Goal: Information Seeking & Learning: Find specific fact

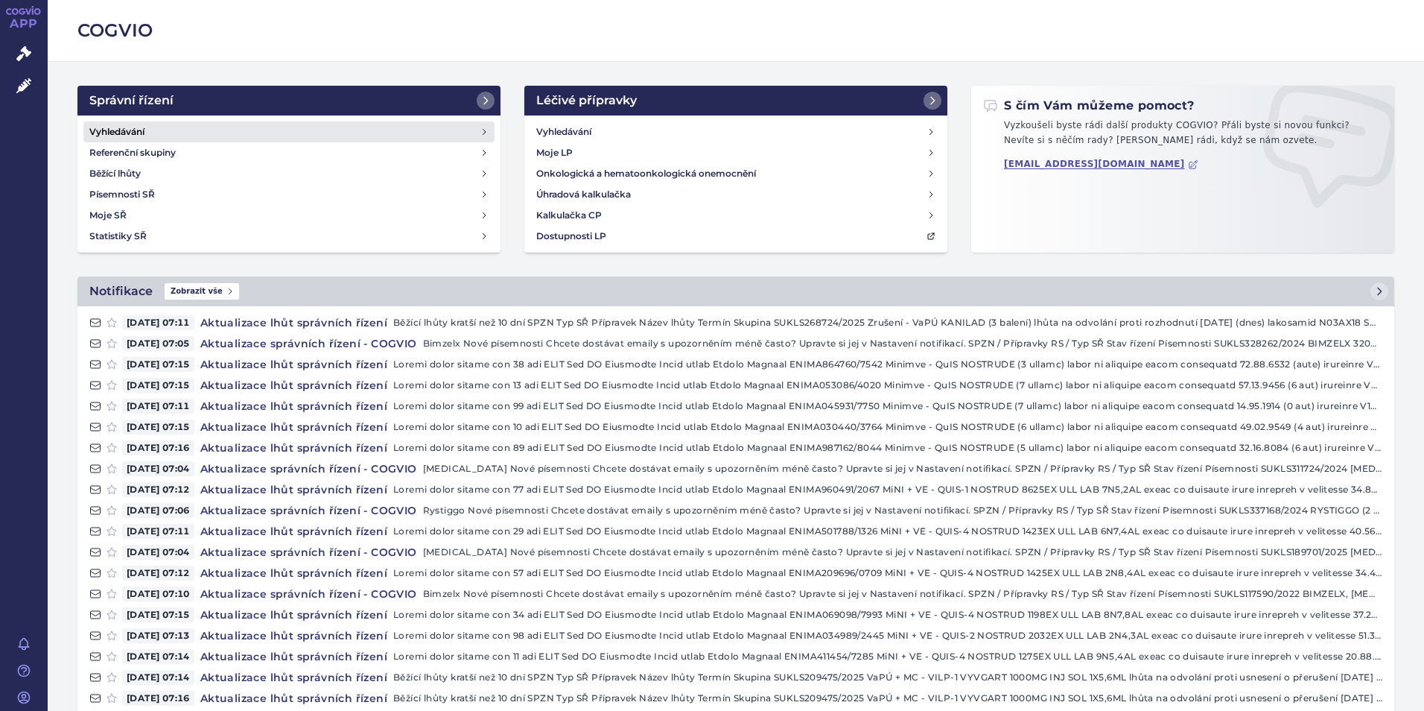
click at [123, 133] on h4 "Vyhledávání" at bounding box center [116, 131] width 55 height 15
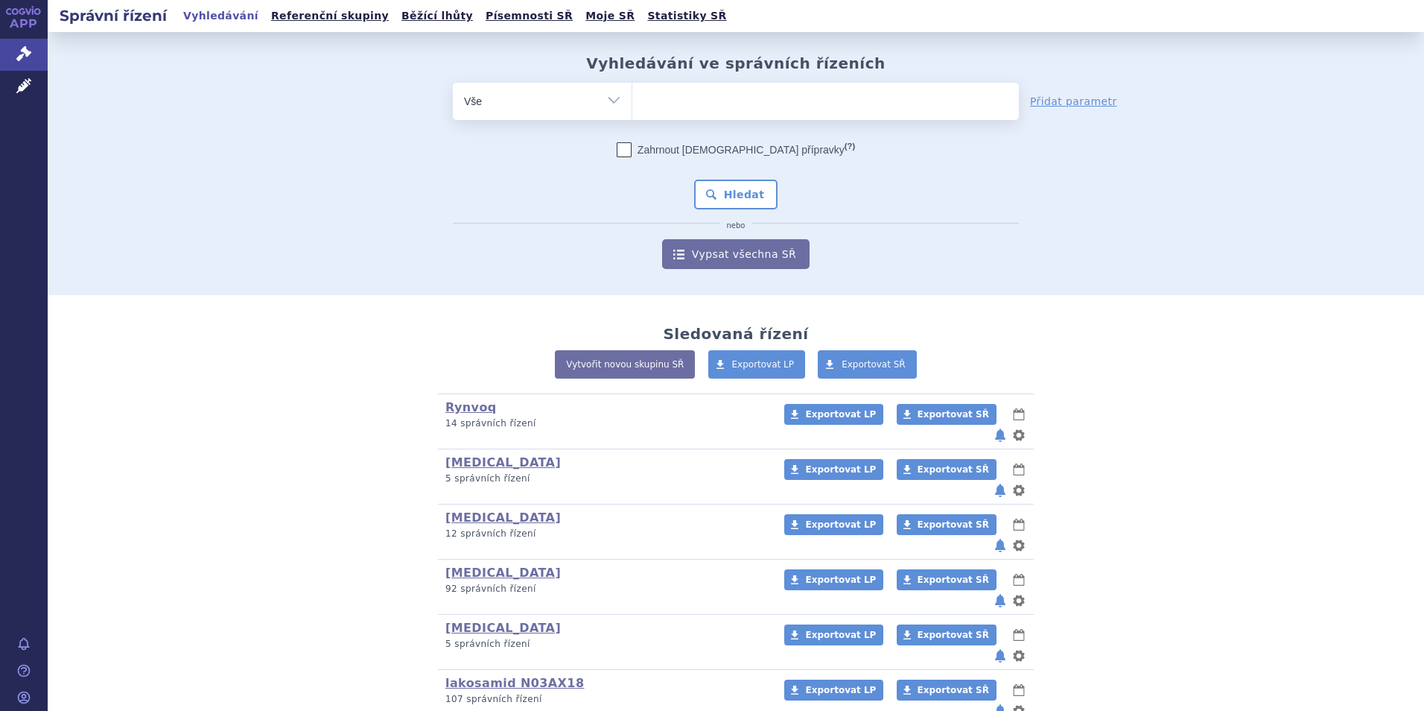
click at [677, 104] on ul at bounding box center [825, 98] width 387 height 31
click at [632, 104] on select at bounding box center [632, 100] width 1 height 37
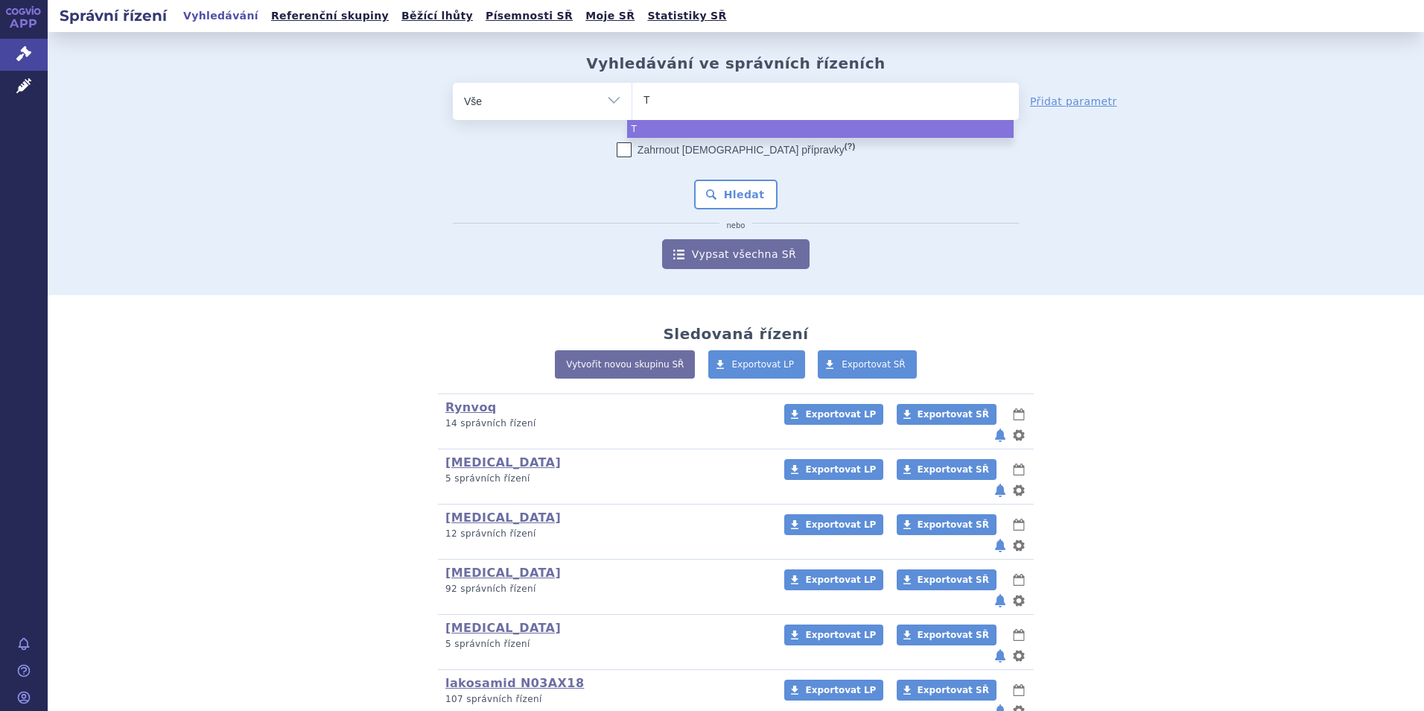
type input "Tu"
type input "Tuk"
type input "Tuky"
type input "Tukys"
type input "Tukysa"
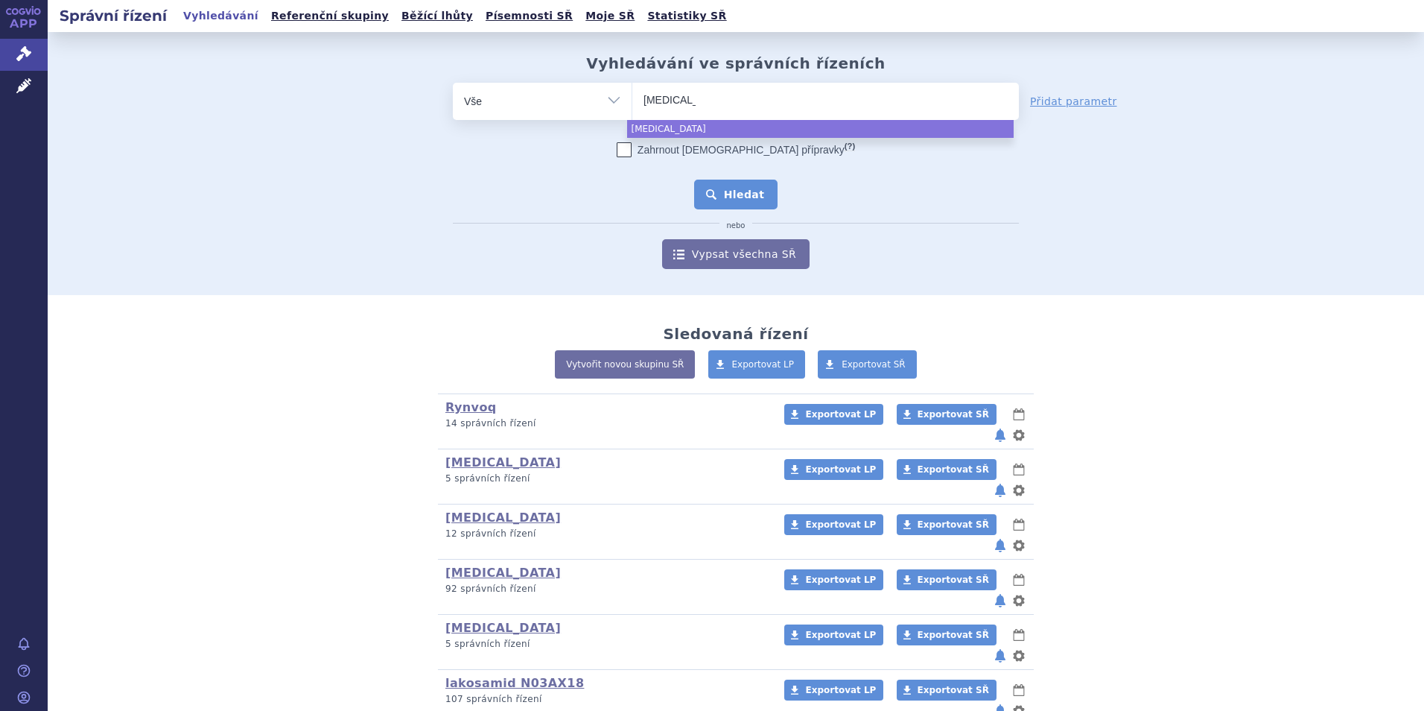
select select "Tukysa"
click at [735, 197] on button "Hledat" at bounding box center [736, 195] width 84 height 30
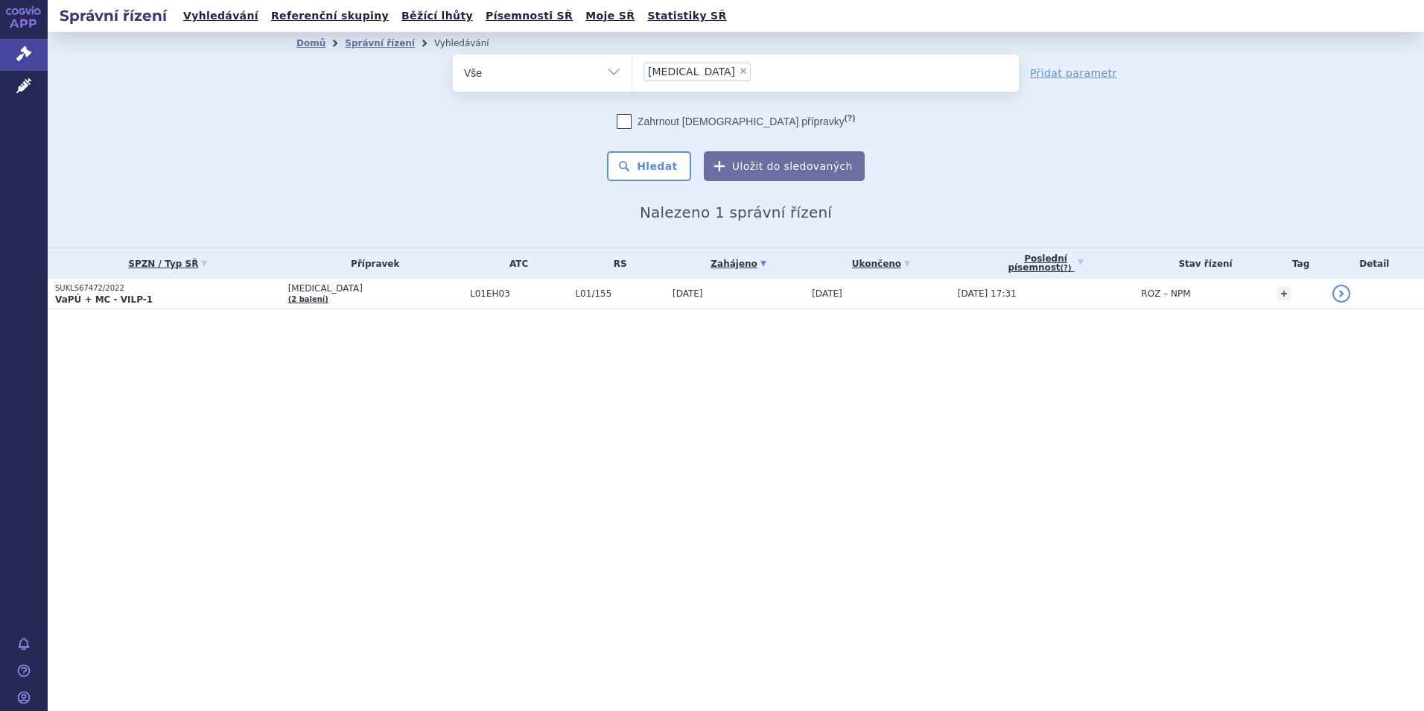
click at [739, 71] on span "×" at bounding box center [743, 70] width 9 height 9
click at [632, 71] on select "Tukysa" at bounding box center [632, 72] width 1 height 37
select select
click at [679, 75] on ul at bounding box center [825, 69] width 387 height 31
click at [632, 75] on select "Tukysa" at bounding box center [632, 72] width 1 height 37
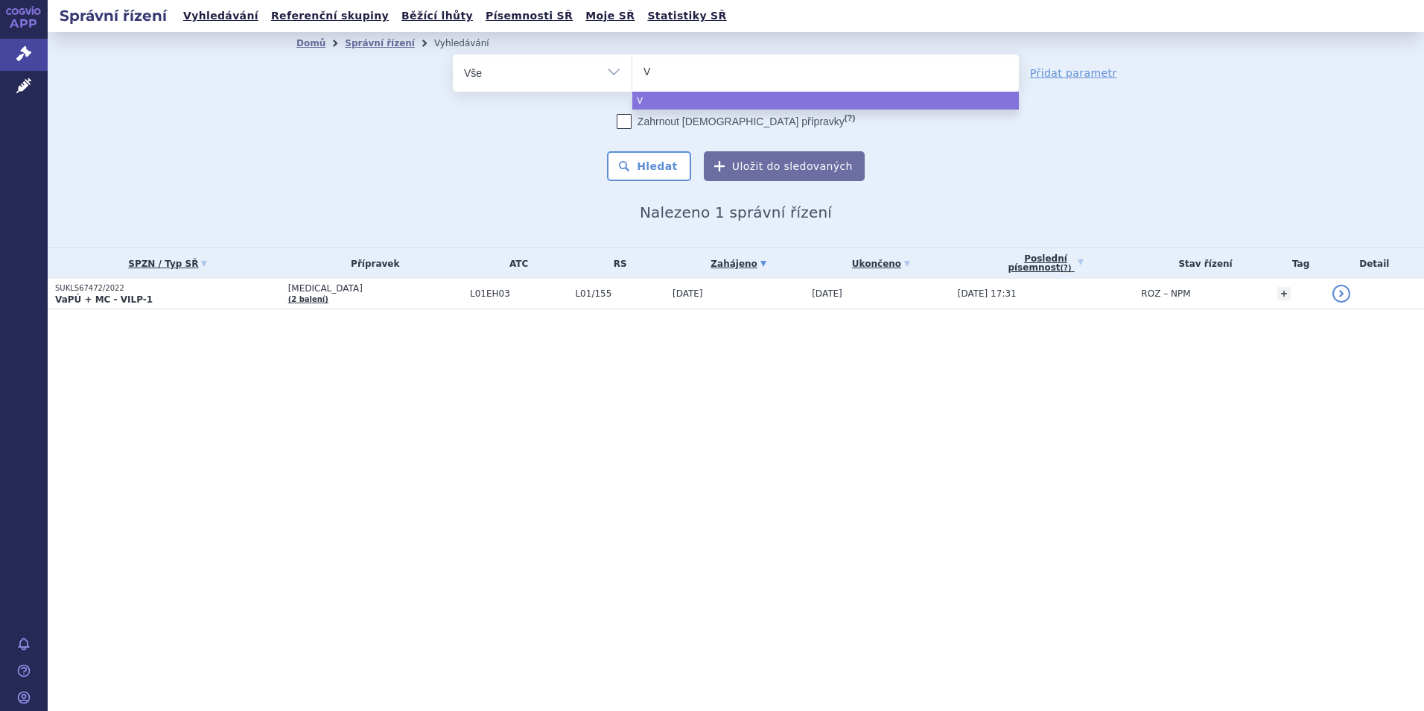
type input "Vy"
type input "Vyx"
type input "Vyxe"
type input "Vyxeo"
type input "Vyxeos"
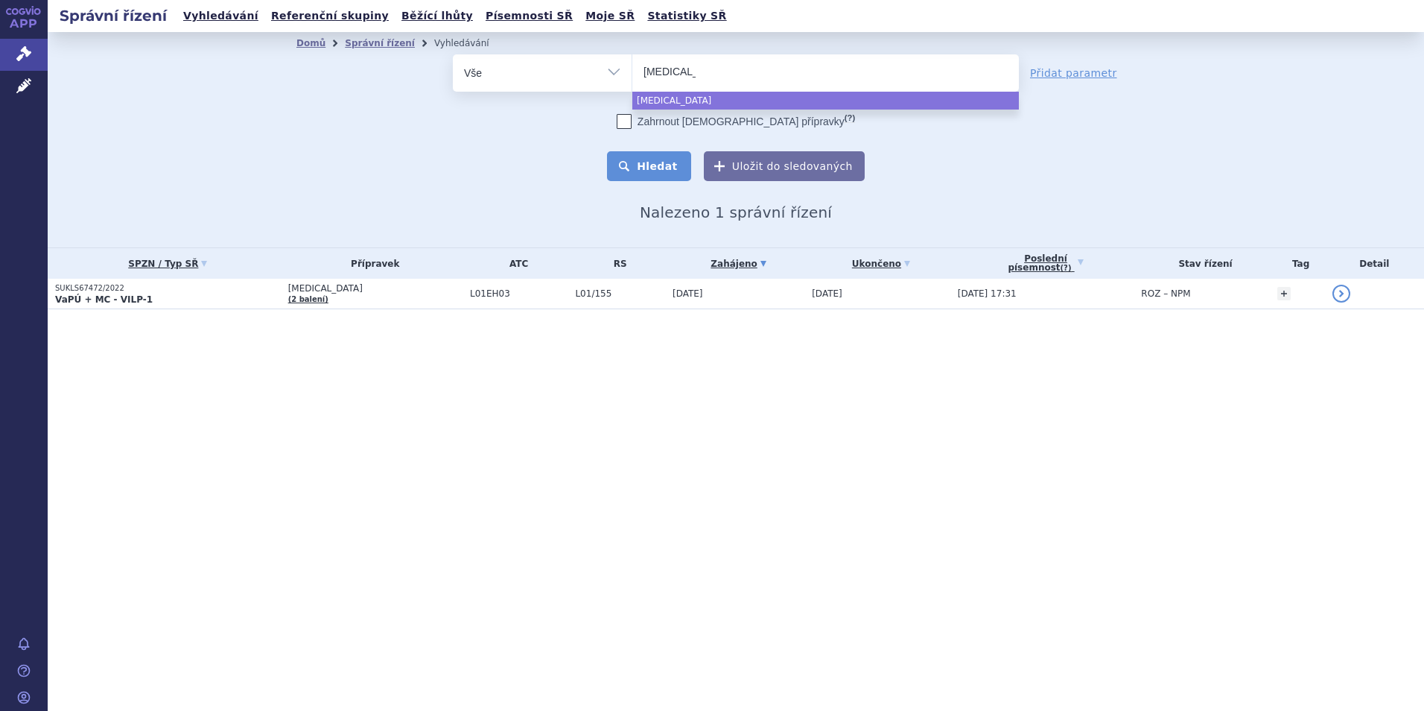
select select "Vyxeos"
click at [679, 161] on button "Hledat" at bounding box center [649, 166] width 84 height 30
